Goal: Information Seeking & Learning: Learn about a topic

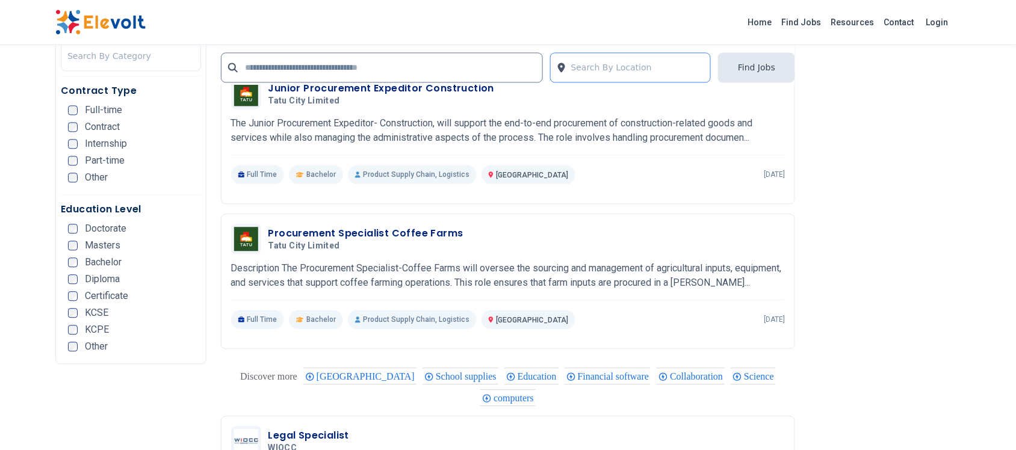
scroll to position [2106, 0]
click at [804, 22] on link "Find Jobs" at bounding box center [801, 22] width 49 height 19
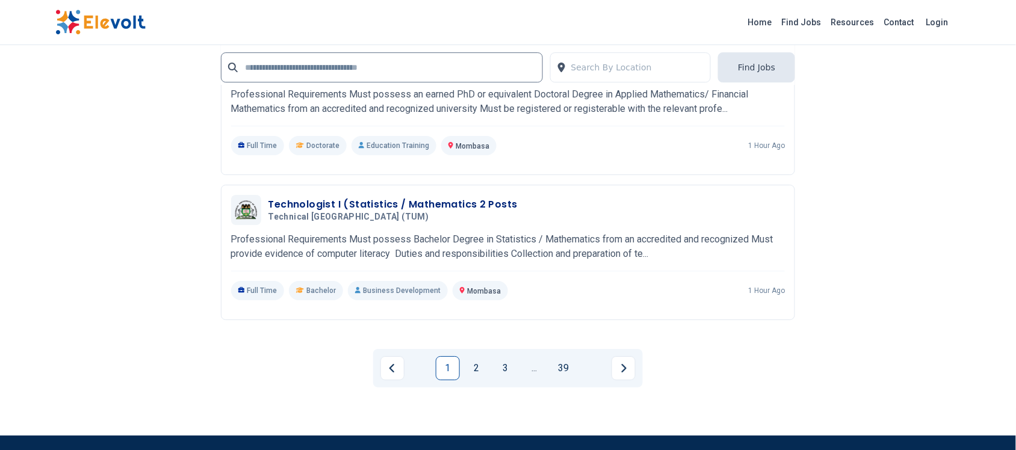
scroll to position [2632, 0]
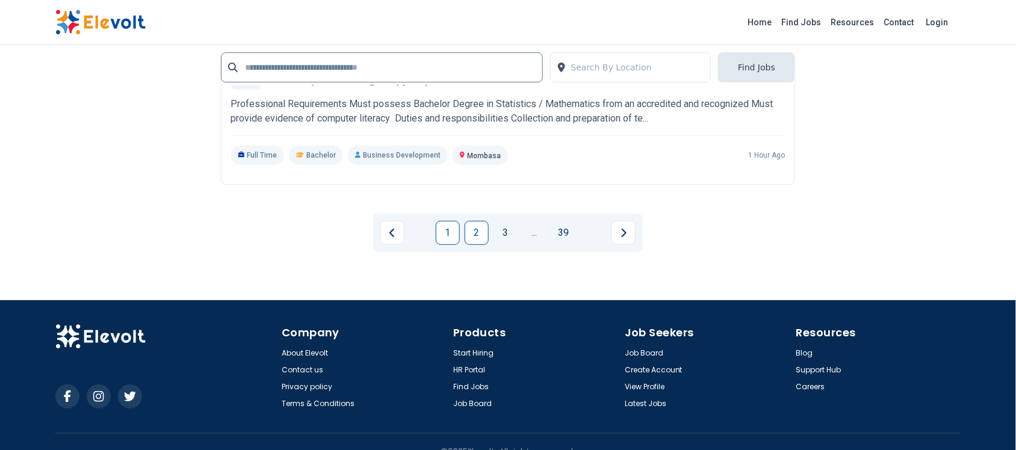
click at [479, 238] on link "2" at bounding box center [476, 233] width 24 height 24
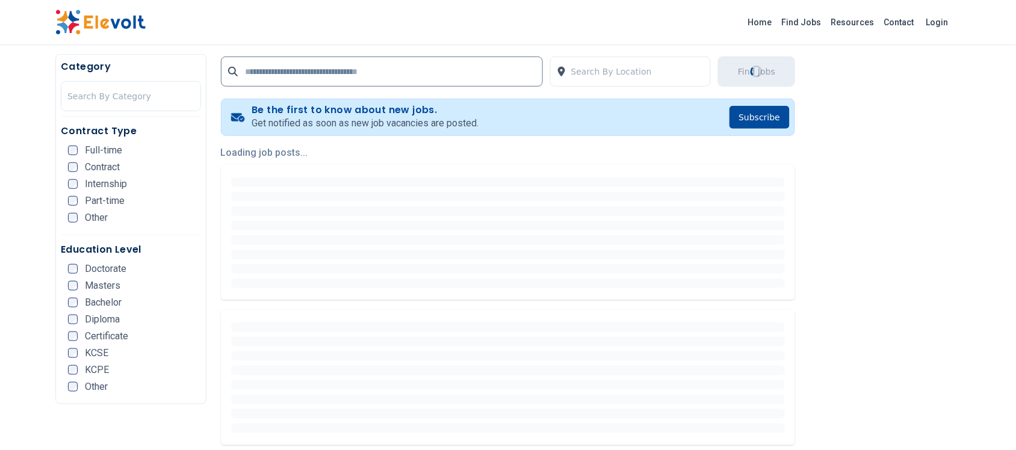
scroll to position [301, 0]
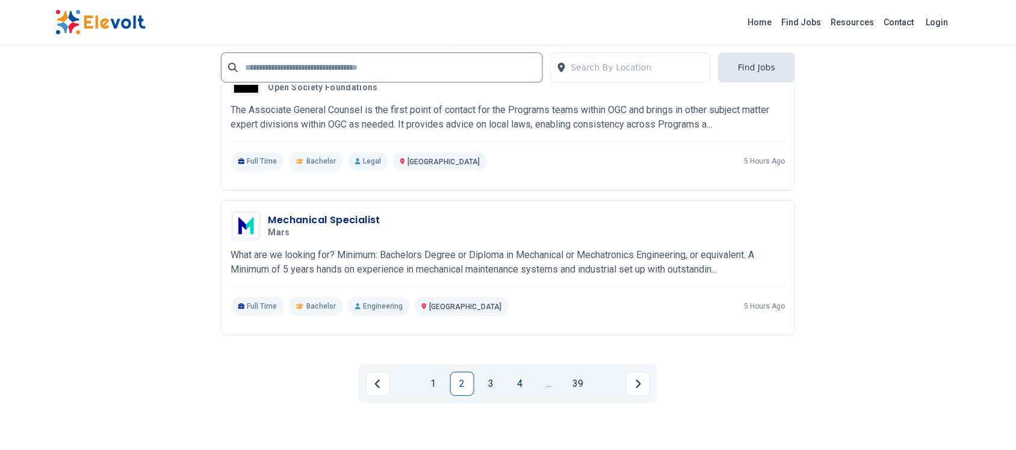
scroll to position [2557, 0]
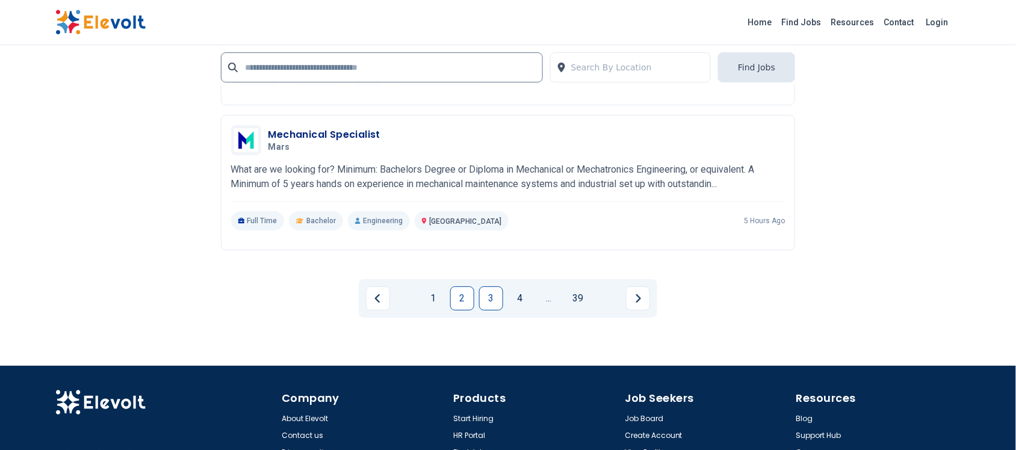
click at [487, 290] on link "3" at bounding box center [491, 298] width 24 height 24
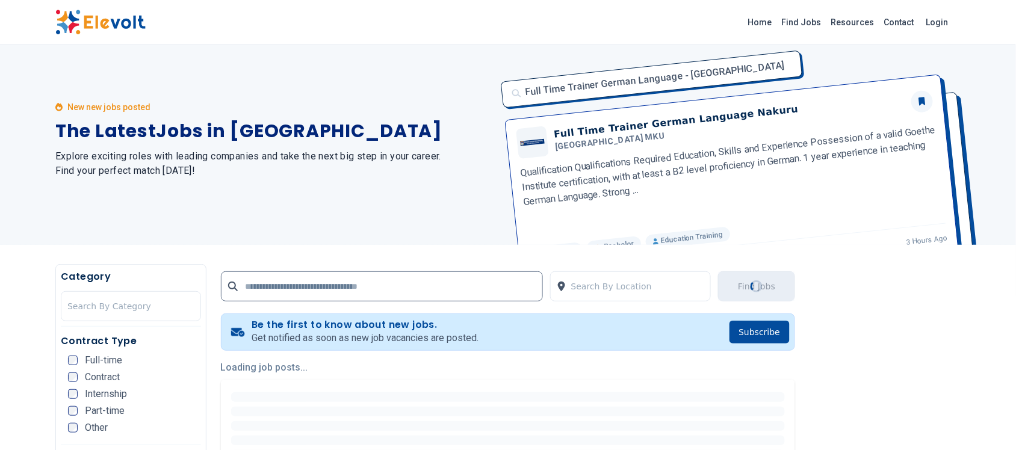
scroll to position [0, 0]
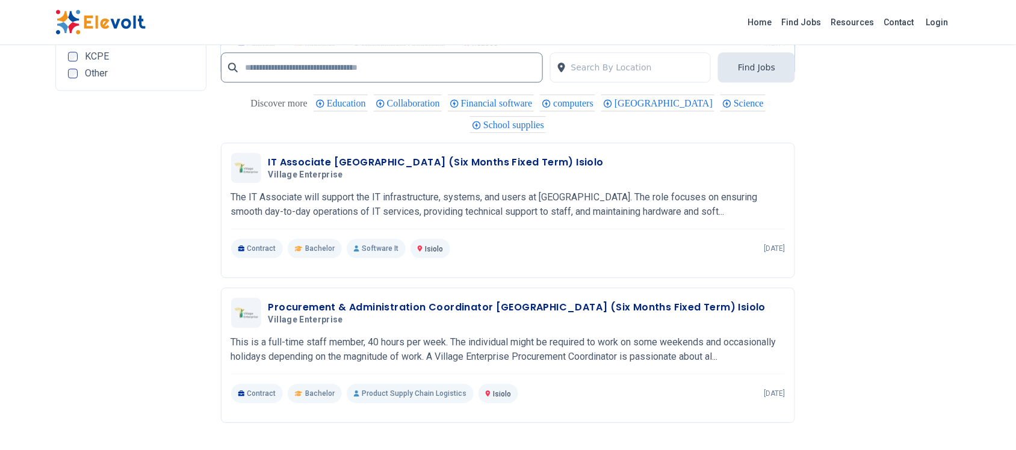
scroll to position [2331, 0]
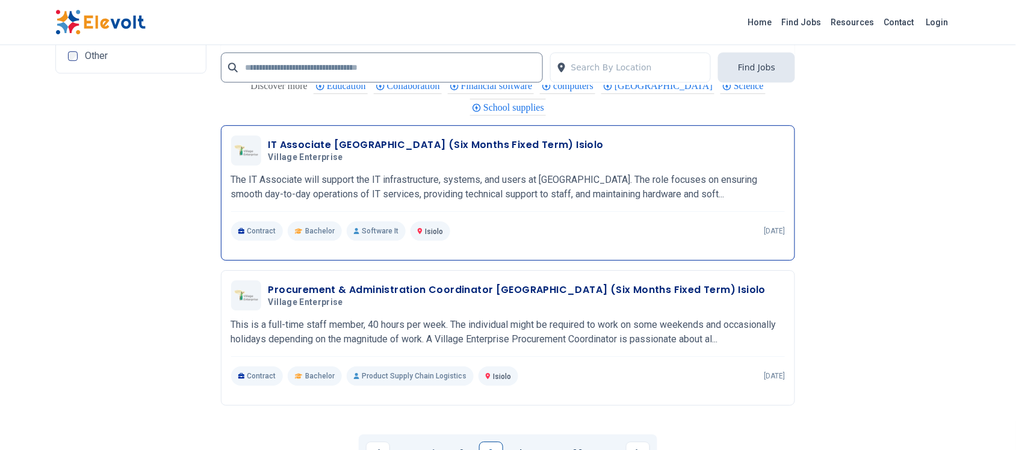
click at [358, 147] on h3 "IT Associate Kenya (Six Months Fixed Term) Isiolo" at bounding box center [435, 145] width 335 height 14
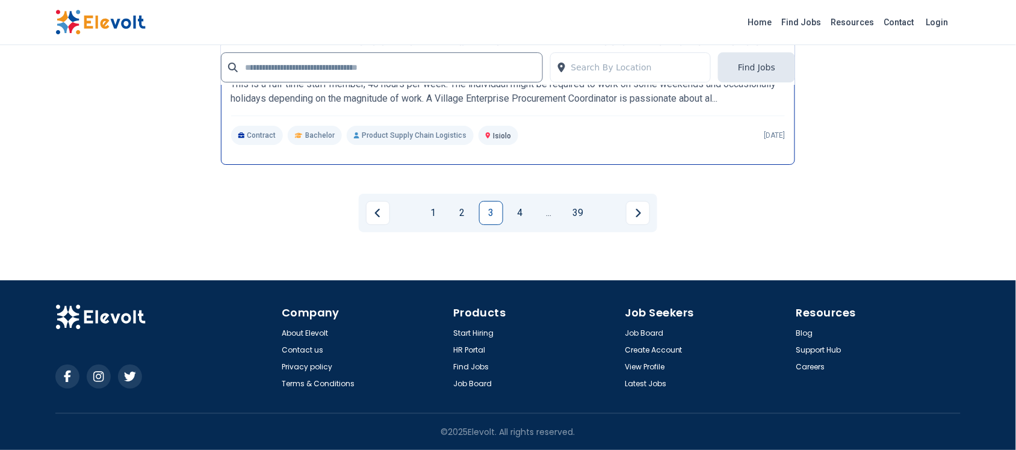
scroll to position [2576, 0]
click at [522, 214] on link "4" at bounding box center [520, 213] width 24 height 24
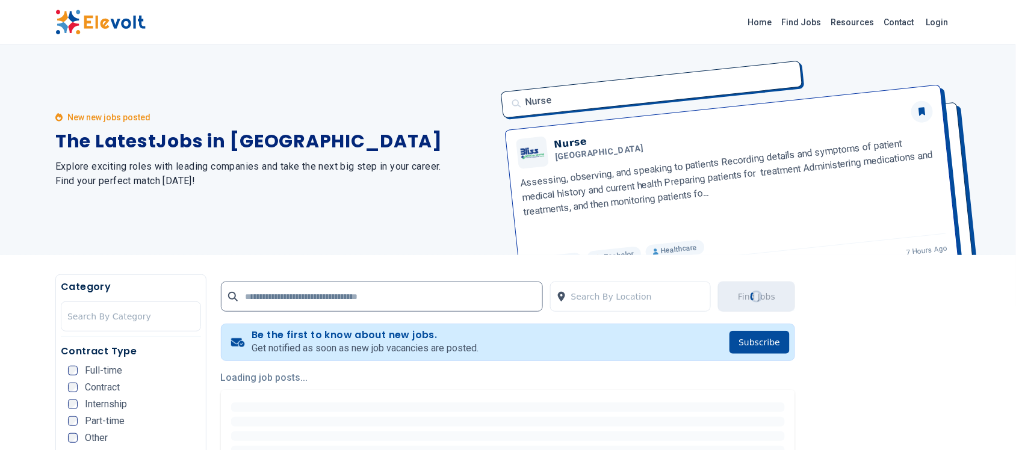
scroll to position [0, 0]
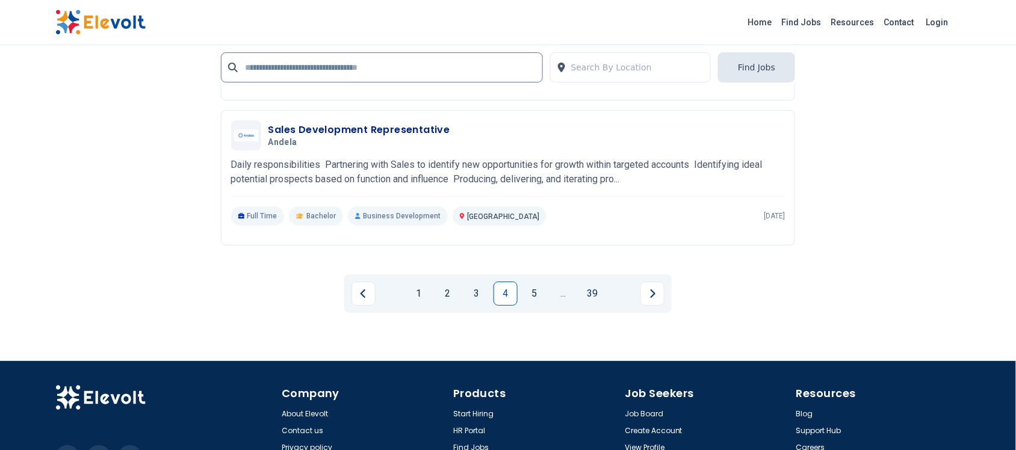
scroll to position [2632, 0]
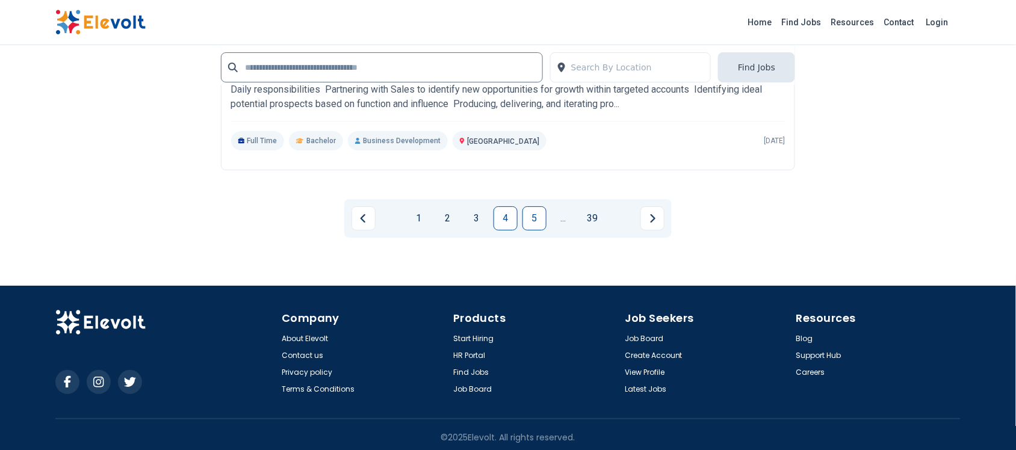
click at [543, 223] on link "5" at bounding box center [534, 218] width 24 height 24
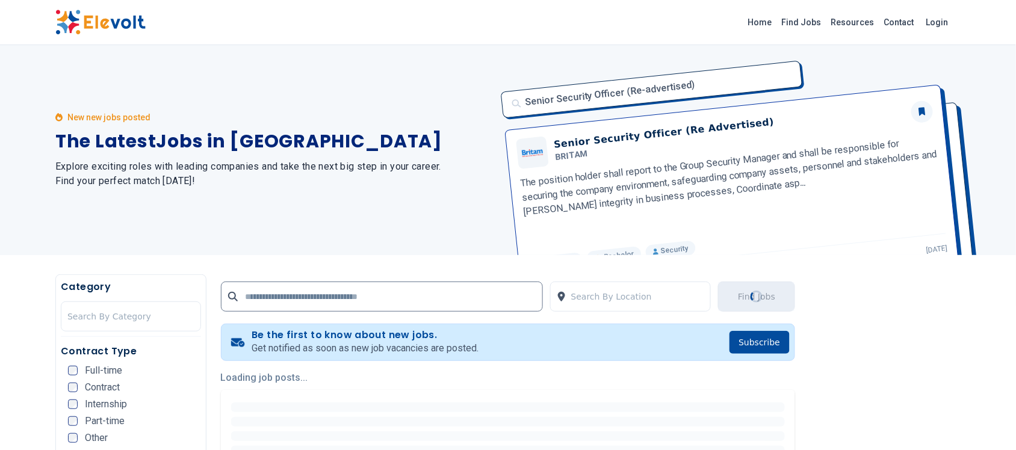
scroll to position [0, 0]
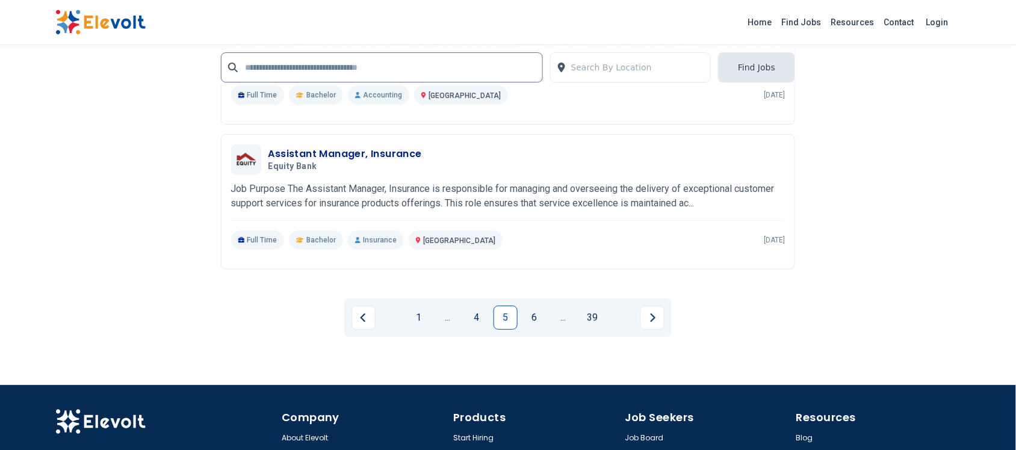
scroll to position [2557, 0]
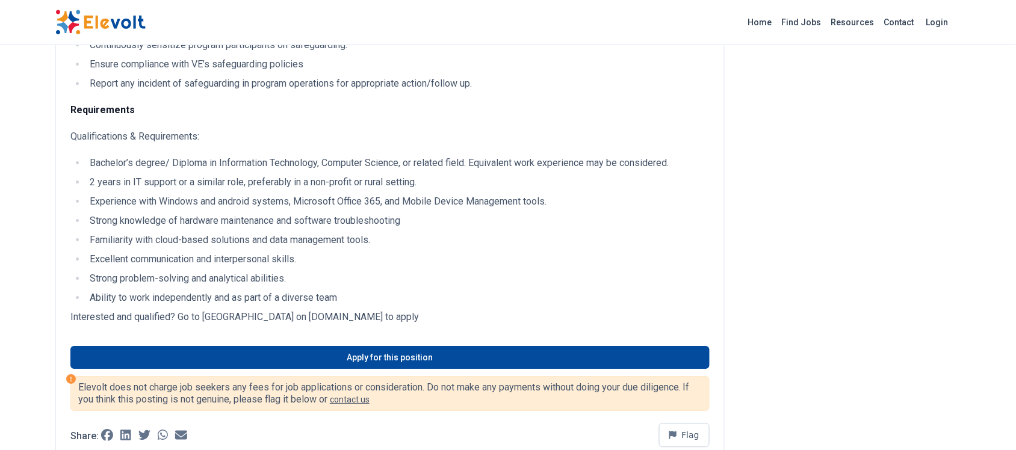
scroll to position [1053, 0]
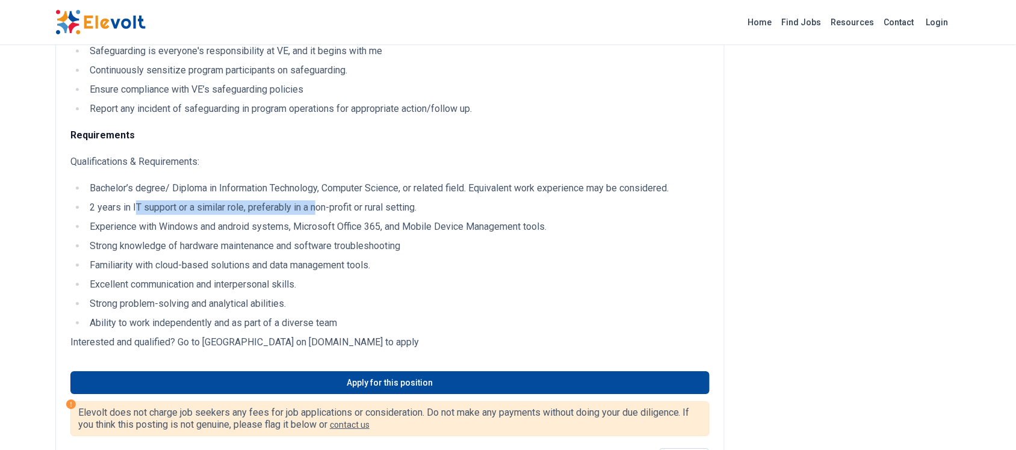
drag, startPoint x: 319, startPoint y: 208, endPoint x: 136, endPoint y: 209, distance: 182.9
click at [136, 209] on li "2 years in IT support or a similar role, preferably in a non-profit or rural se…" at bounding box center [397, 207] width 623 height 14
click at [196, 235] on ul "Bachelor’s degree/ Diploma in Information Technology, Computer Science, or rela…" at bounding box center [389, 255] width 639 height 149
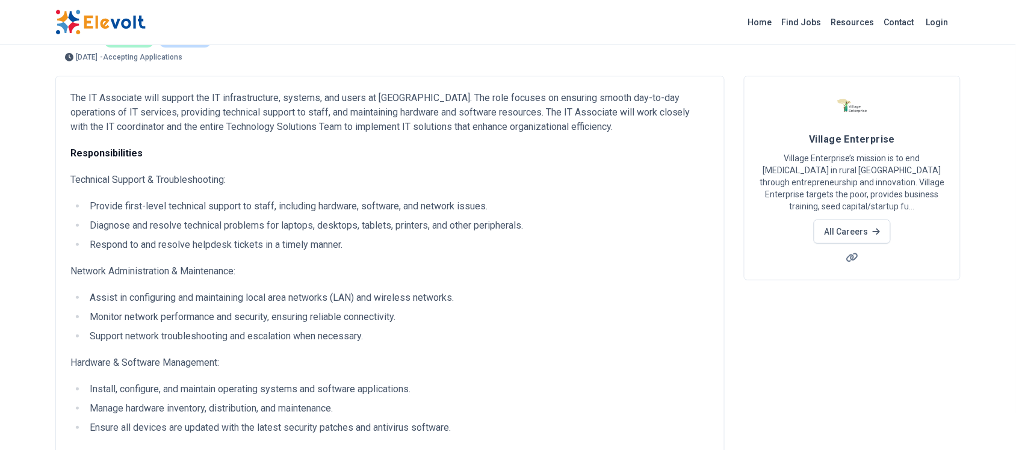
scroll to position [0, 0]
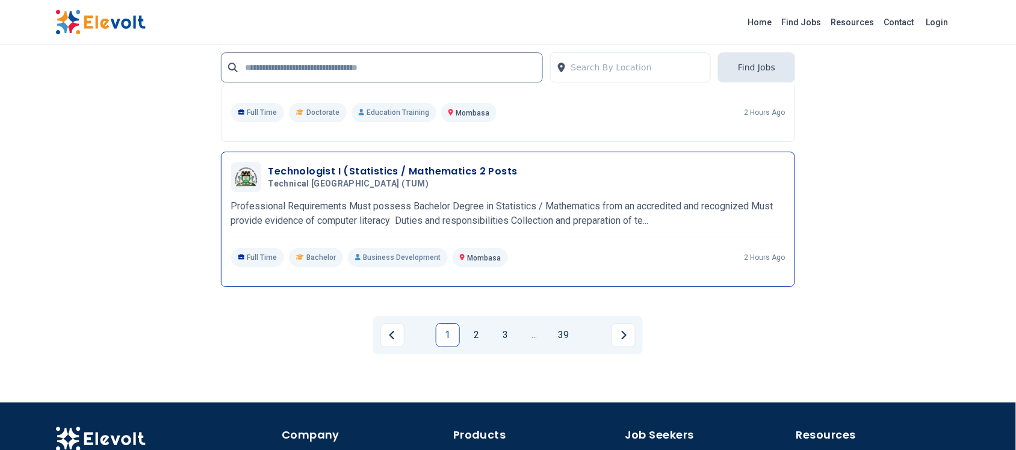
scroll to position [2482, 0]
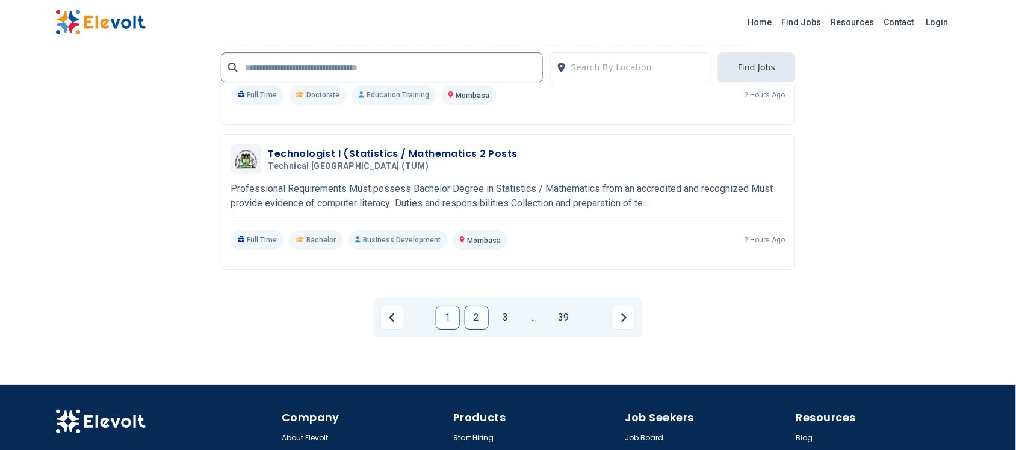
click at [483, 325] on link "2" at bounding box center [476, 318] width 24 height 24
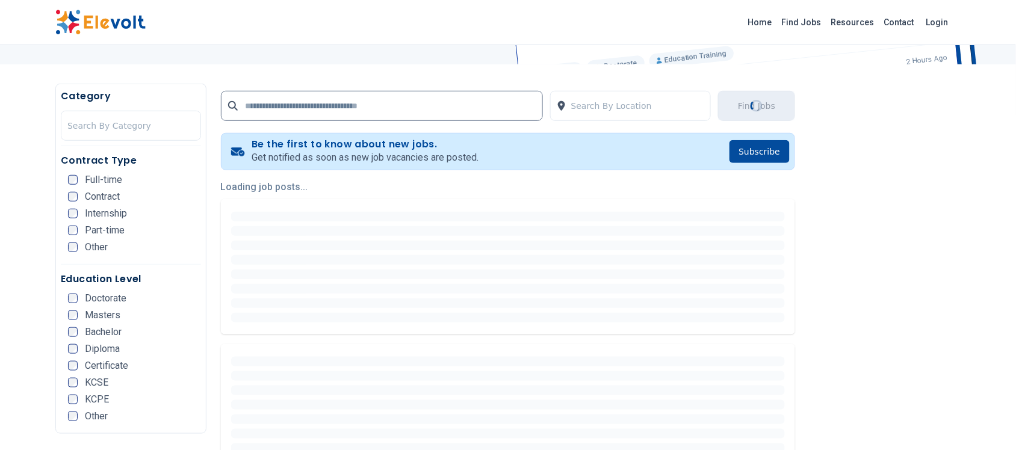
scroll to position [226, 0]
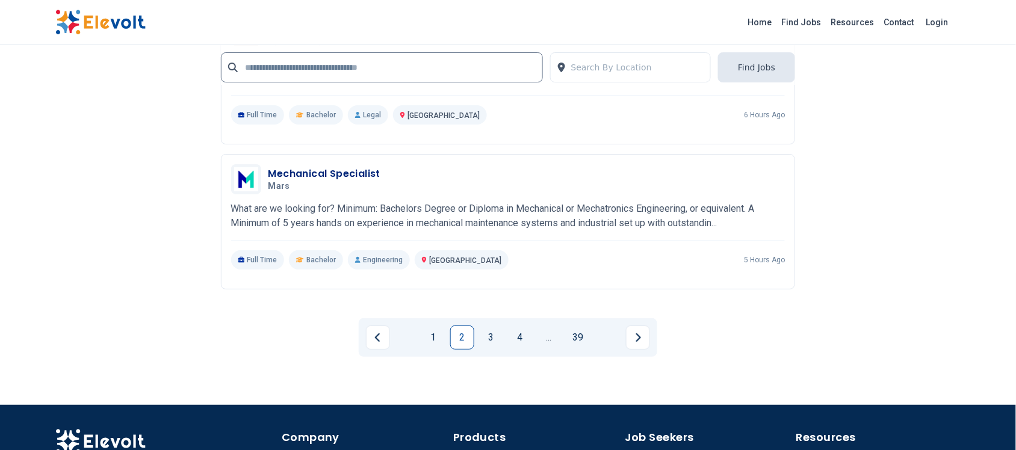
scroll to position [2557, 0]
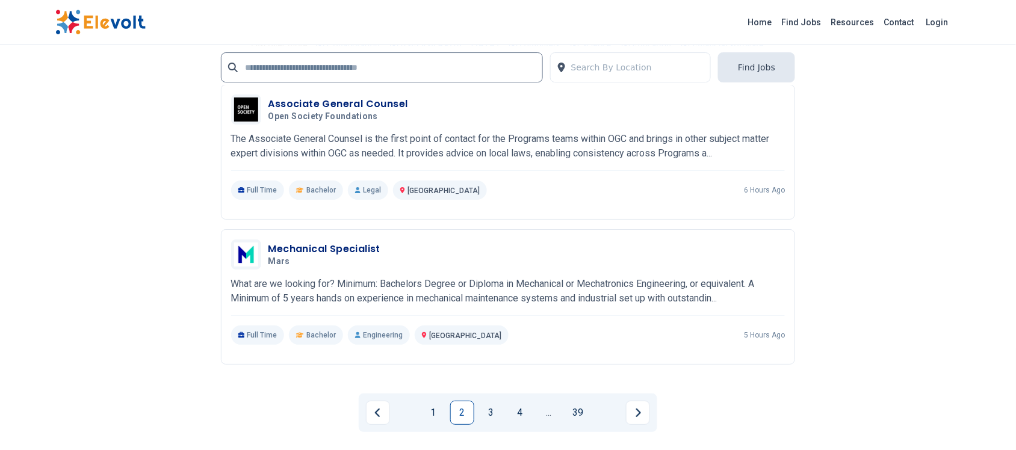
click at [486, 406] on link "3" at bounding box center [491, 413] width 24 height 24
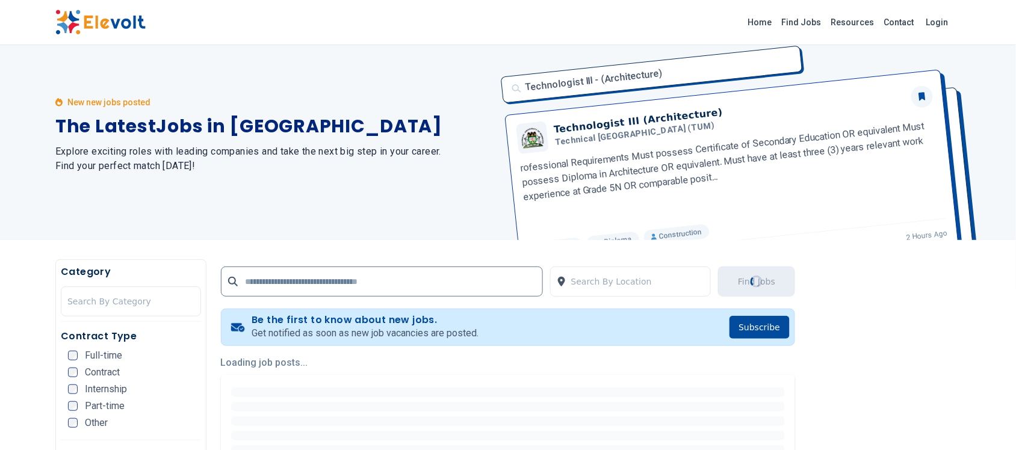
scroll to position [0, 0]
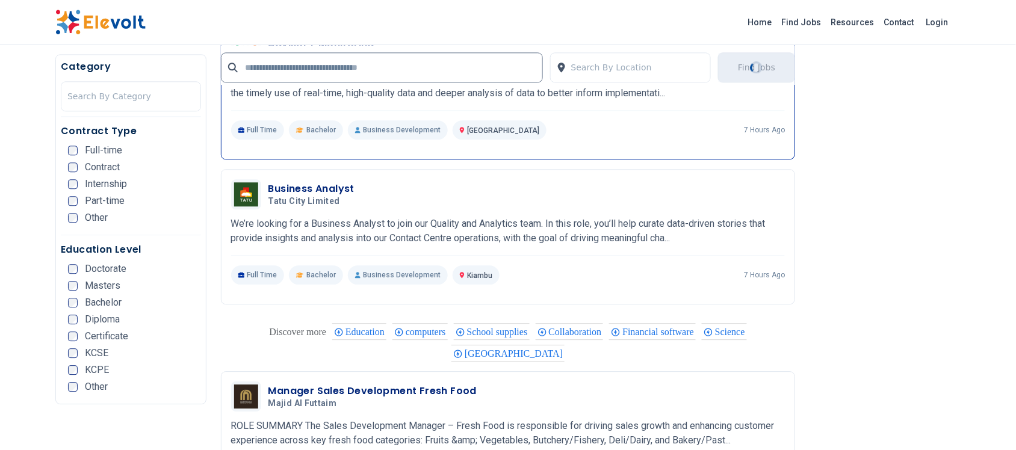
scroll to position [827, 0]
